Goal: Information Seeking & Learning: Understand process/instructions

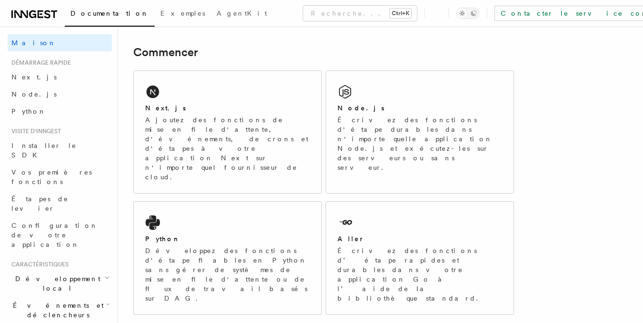
scroll to position [143, 0]
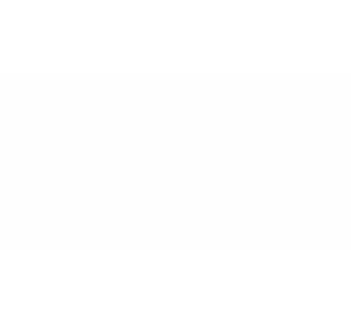
scroll to position [0, 0]
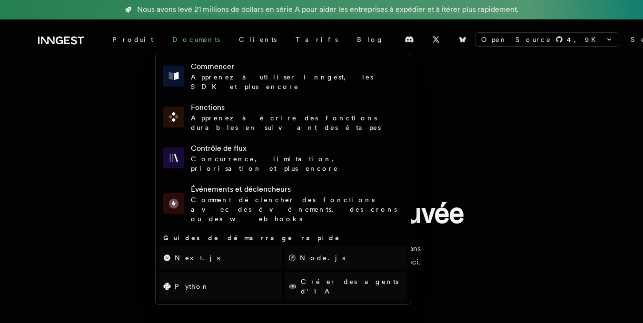
click at [172, 43] on font "Documents" at bounding box center [196, 40] width 48 height 10
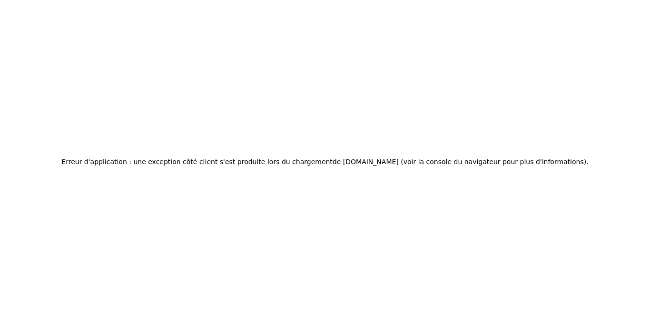
click at [423, 191] on div "Erreur d'application : une exception côté client s'est produite lors du chargem…" at bounding box center [325, 161] width 650 height 323
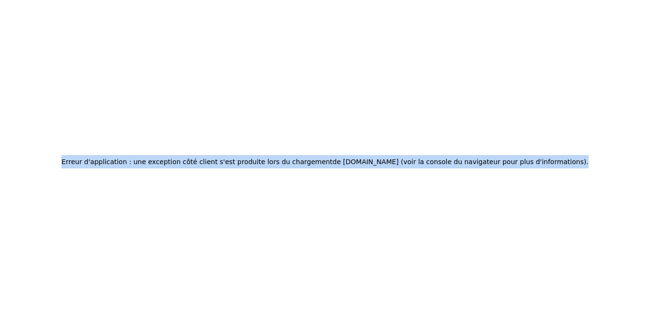
drag, startPoint x: 92, startPoint y: 162, endPoint x: 568, endPoint y: 178, distance: 476.4
click at [568, 178] on div "Erreur d'application : une exception côté client s'est produite lors du chargem…" at bounding box center [325, 161] width 650 height 323
copy h2 "Erreur d'application : une exception côté client s'est produite lors du chargem…"
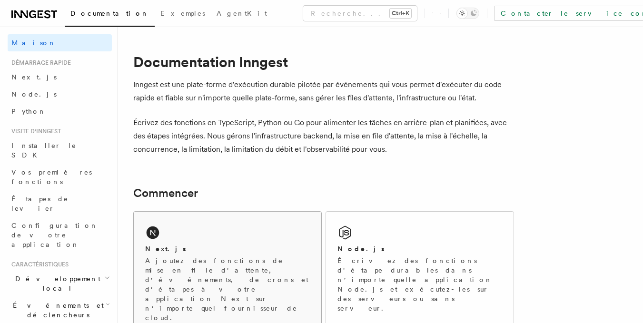
click at [160, 234] on icon at bounding box center [152, 232] width 15 height 15
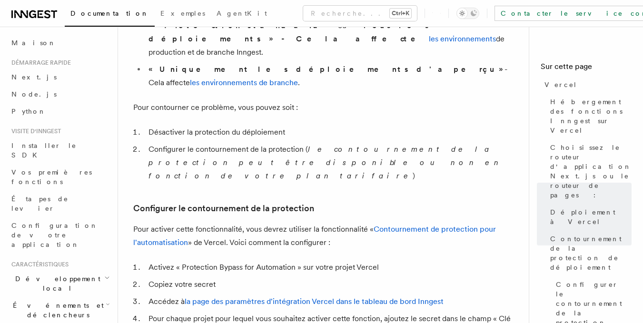
scroll to position [799, 0]
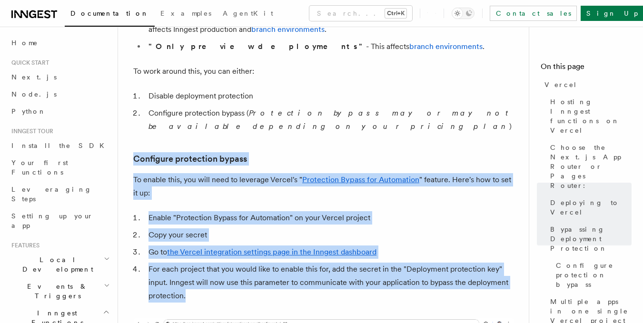
drag, startPoint x: 136, startPoint y: 124, endPoint x: 461, endPoint y: 270, distance: 356.8
click at [461, 270] on article "Platform Deployment Cloud Providers Setup Vercel Inngest enables you to host yo…" at bounding box center [327, 235] width 388 height 1984
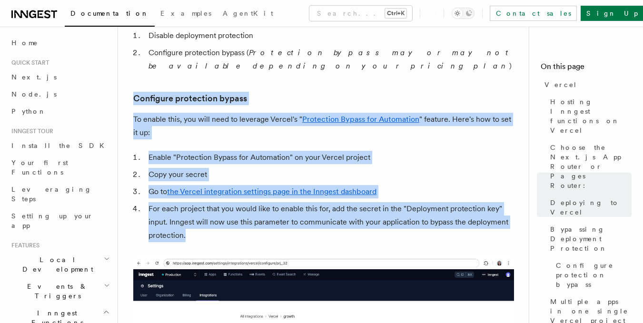
scroll to position [846, 0]
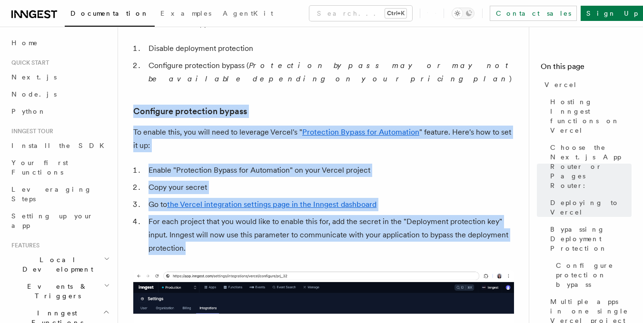
copy article "Configure protection bypass To enable this, you will need to leverage Vercel's …"
click at [409, 181] on li "Copy your secret" at bounding box center [330, 187] width 369 height 13
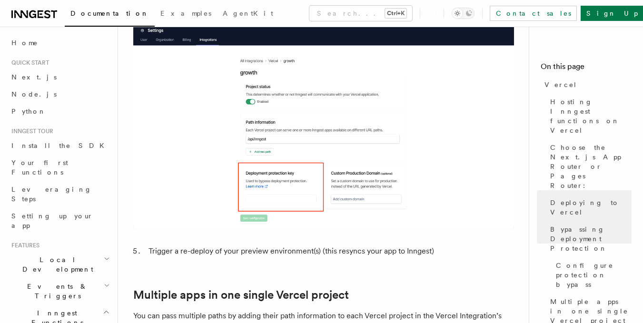
scroll to position [1132, 0]
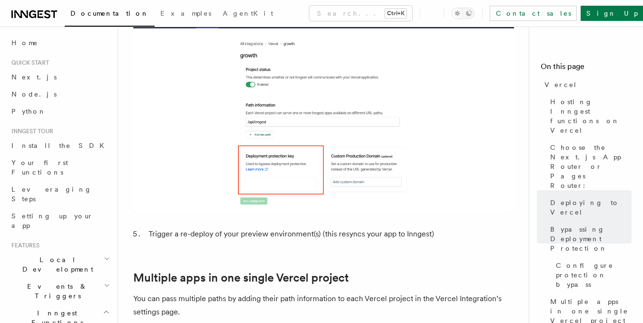
drag, startPoint x: 229, startPoint y: 100, endPoint x: 485, endPoint y: 89, distance: 256.0
click at [485, 89] on img at bounding box center [323, 99] width 381 height 228
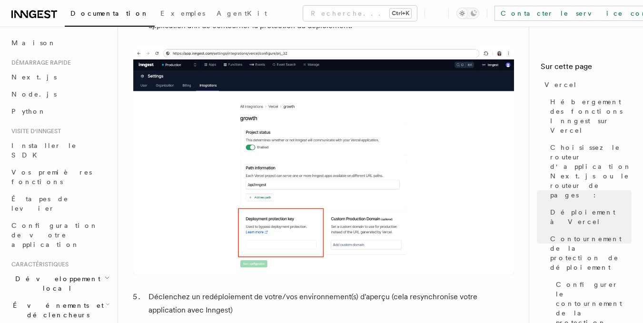
scroll to position [1172, 0]
